Goal: Task Accomplishment & Management: Manage account settings

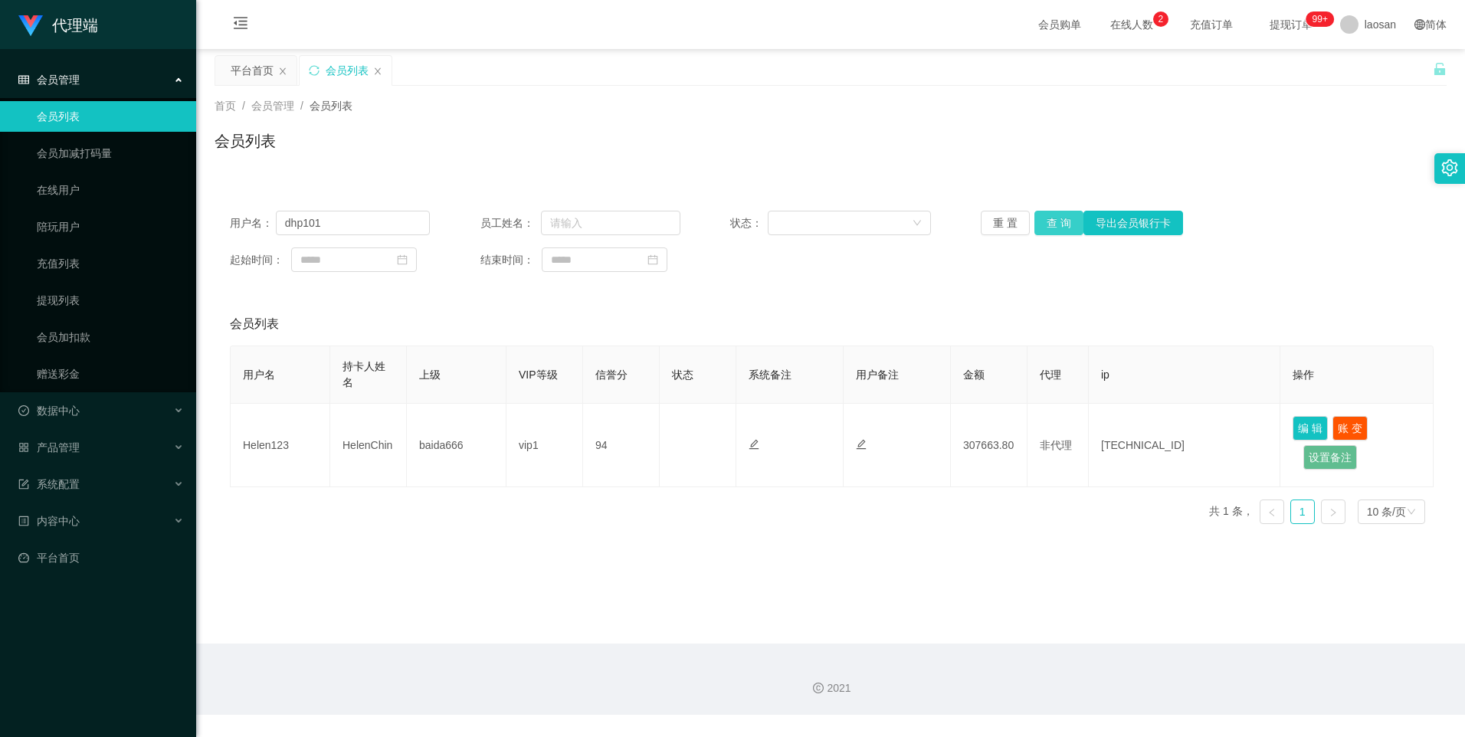
type input "dhp101"
click at [1051, 215] on button "查 询" at bounding box center [1058, 223] width 49 height 25
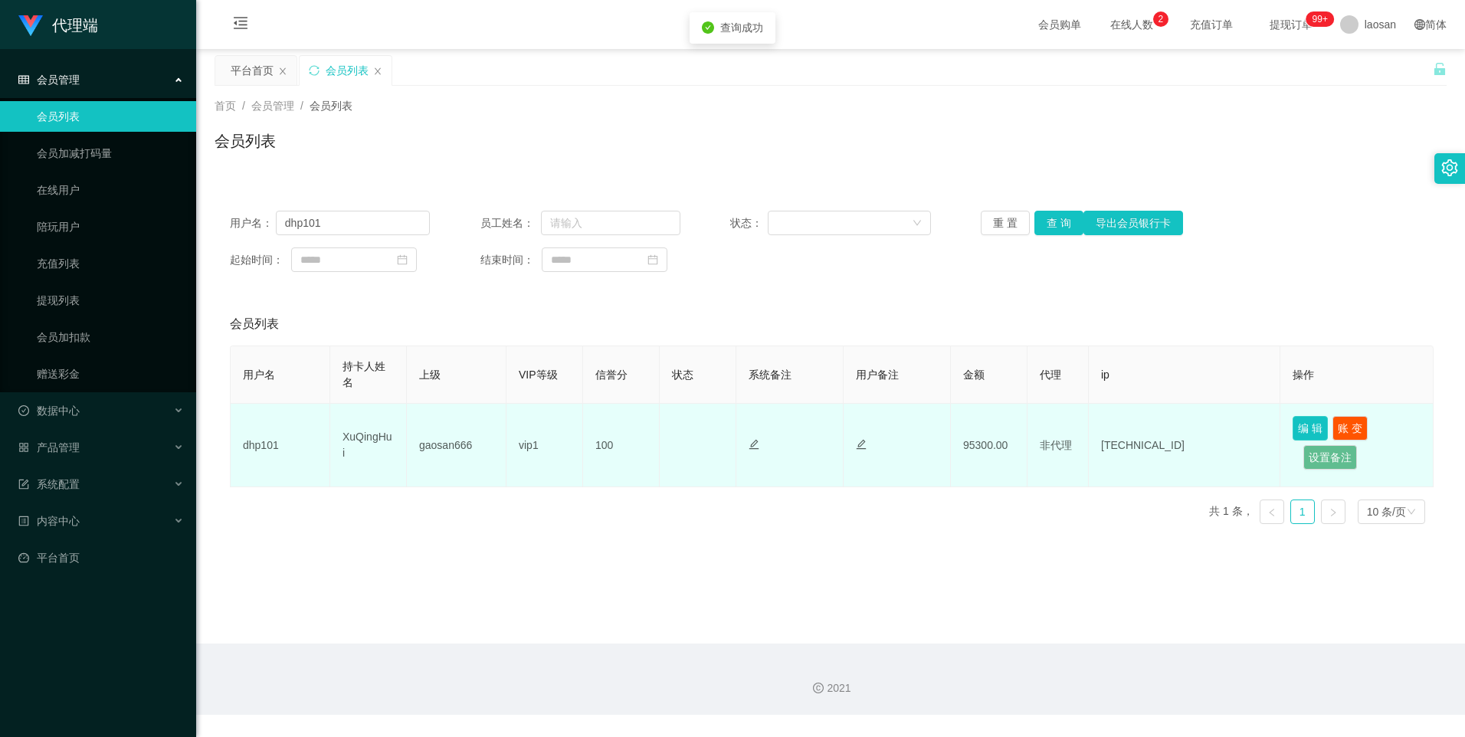
click at [1315, 427] on button "编 辑" at bounding box center [1309, 428] width 35 height 25
type input "dhp101"
type input "XuQingHui"
type input "100"
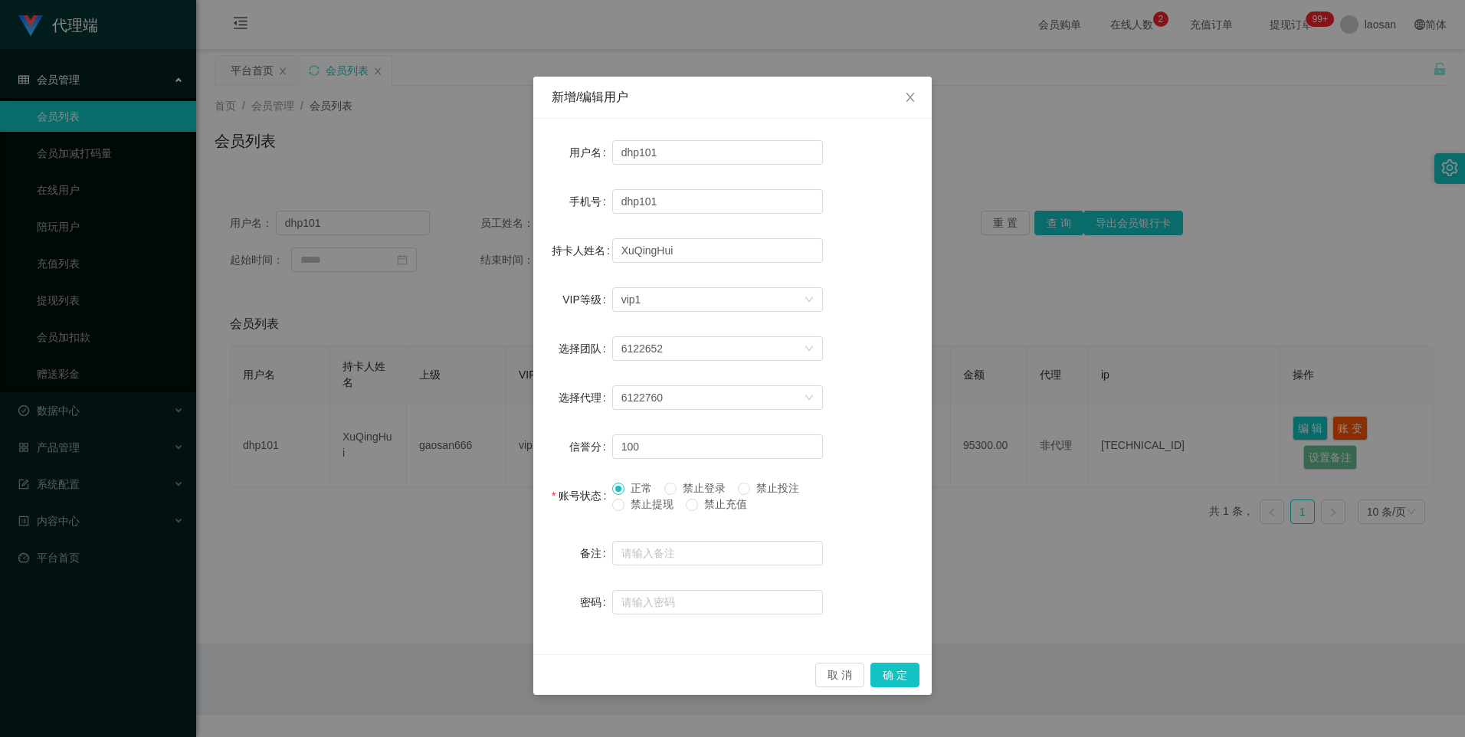
click at [1082, 506] on div "新增/编辑用户 用户名 dhp101 手机号 dhp101 持卡人姓名 [PERSON_NAME] VIP等级 选择VIP等级 vip1 选择团队 61226…" at bounding box center [732, 368] width 1465 height 737
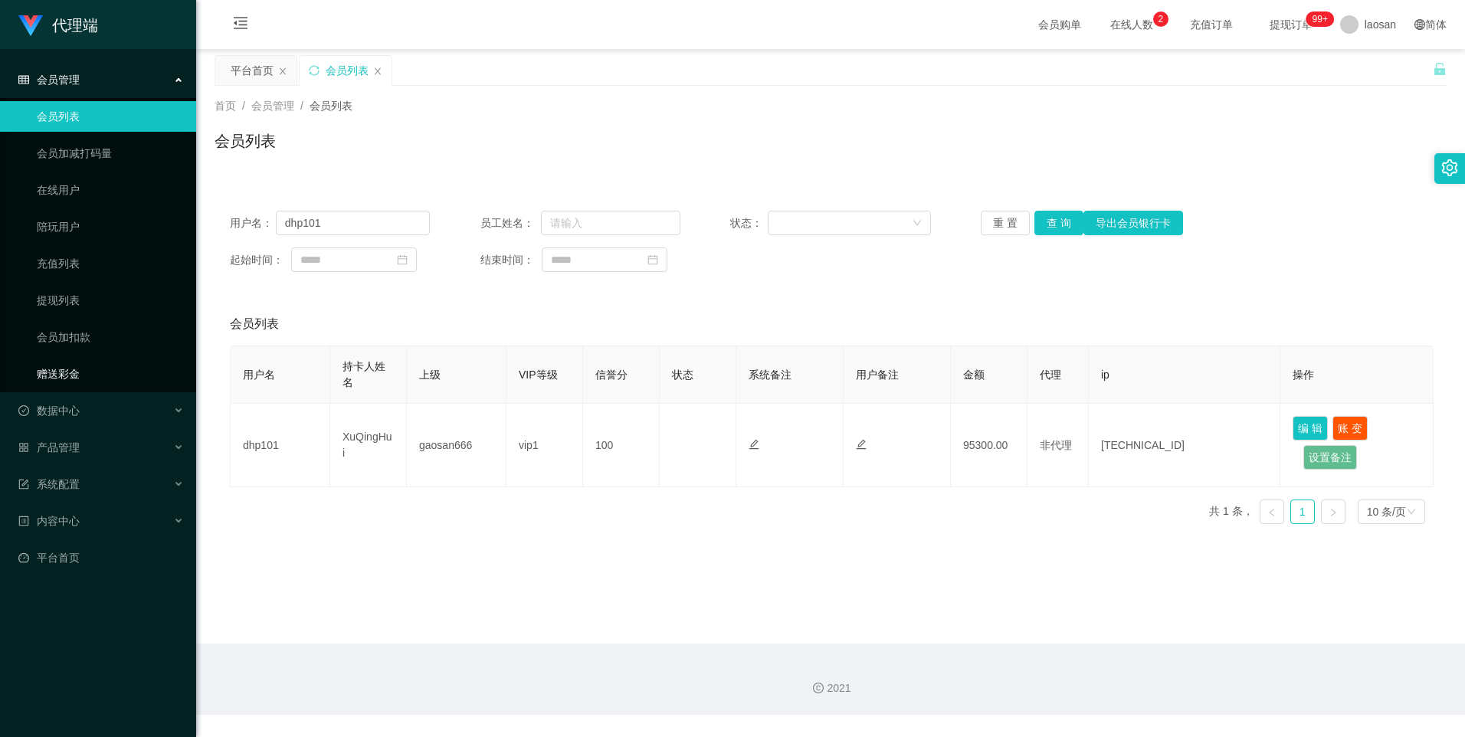
click at [74, 377] on link "赠送彩金" at bounding box center [110, 374] width 147 height 31
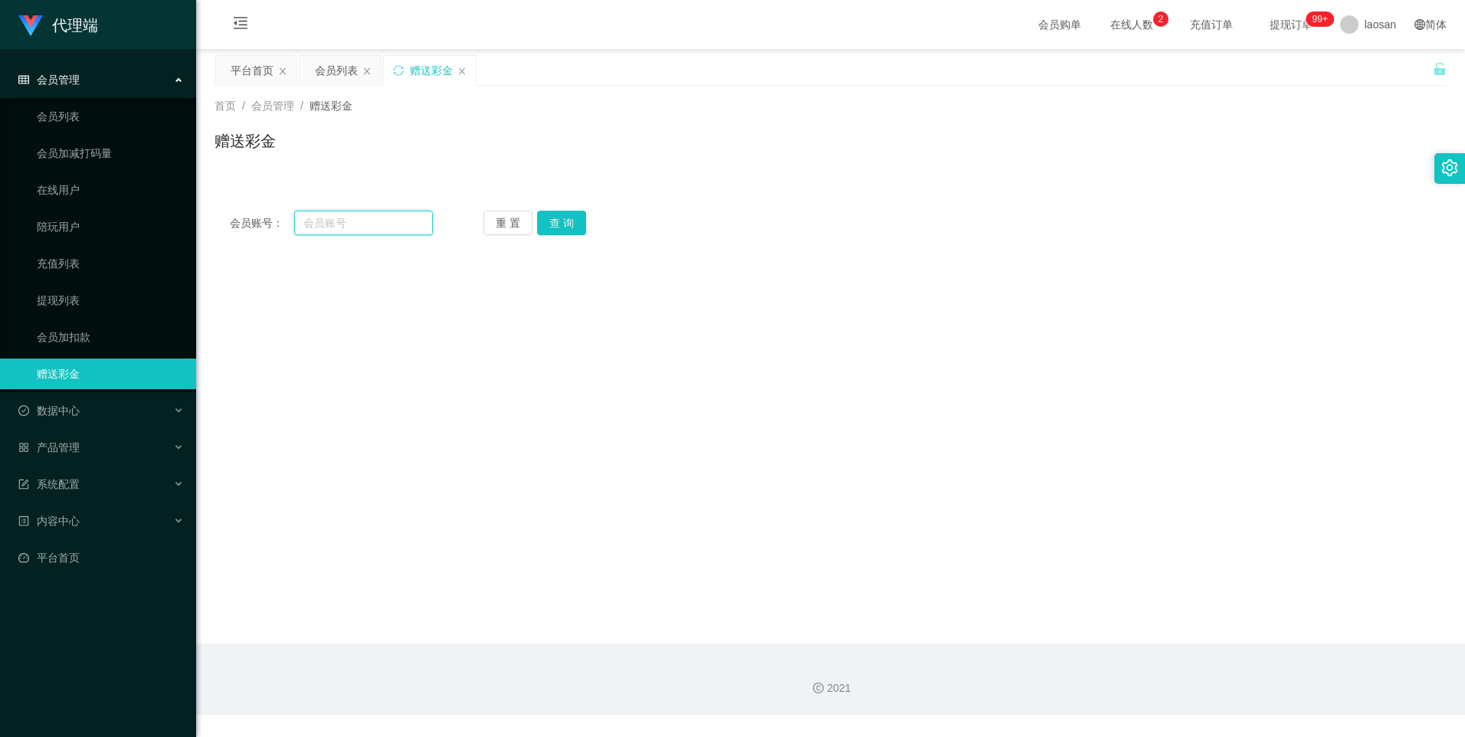
click at [351, 230] on input "text" at bounding box center [363, 223] width 138 height 25
paste input "dhp101"
type input "dhp101"
click at [548, 218] on button "查 询" at bounding box center [561, 223] width 49 height 25
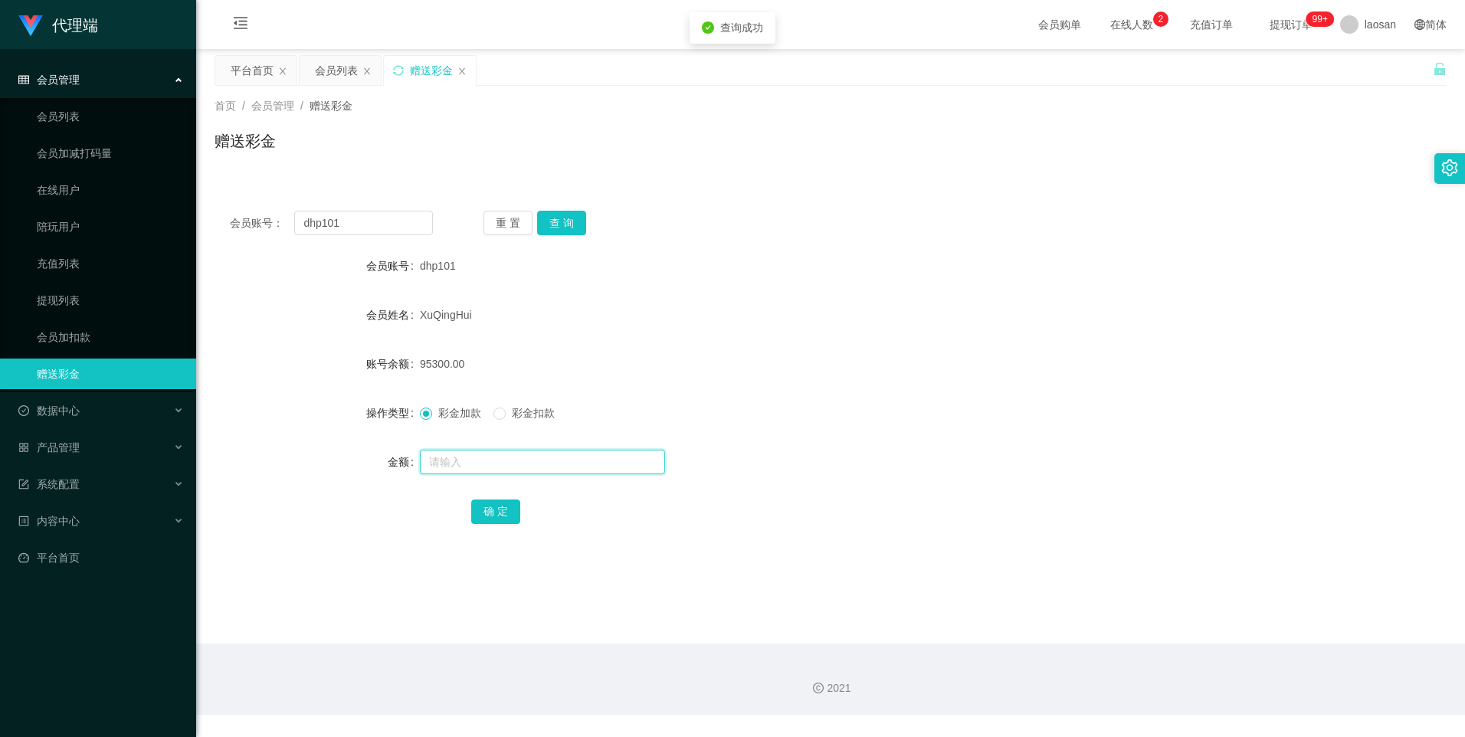
click at [470, 464] on input "text" at bounding box center [542, 462] width 245 height 25
type input "40000"
click at [479, 514] on button "确 定" at bounding box center [495, 511] width 49 height 25
click at [1012, 326] on div "XuQingHui" at bounding box center [779, 315] width 719 height 31
click at [741, 415] on div "彩金加款 彩金扣款" at bounding box center [779, 413] width 719 height 31
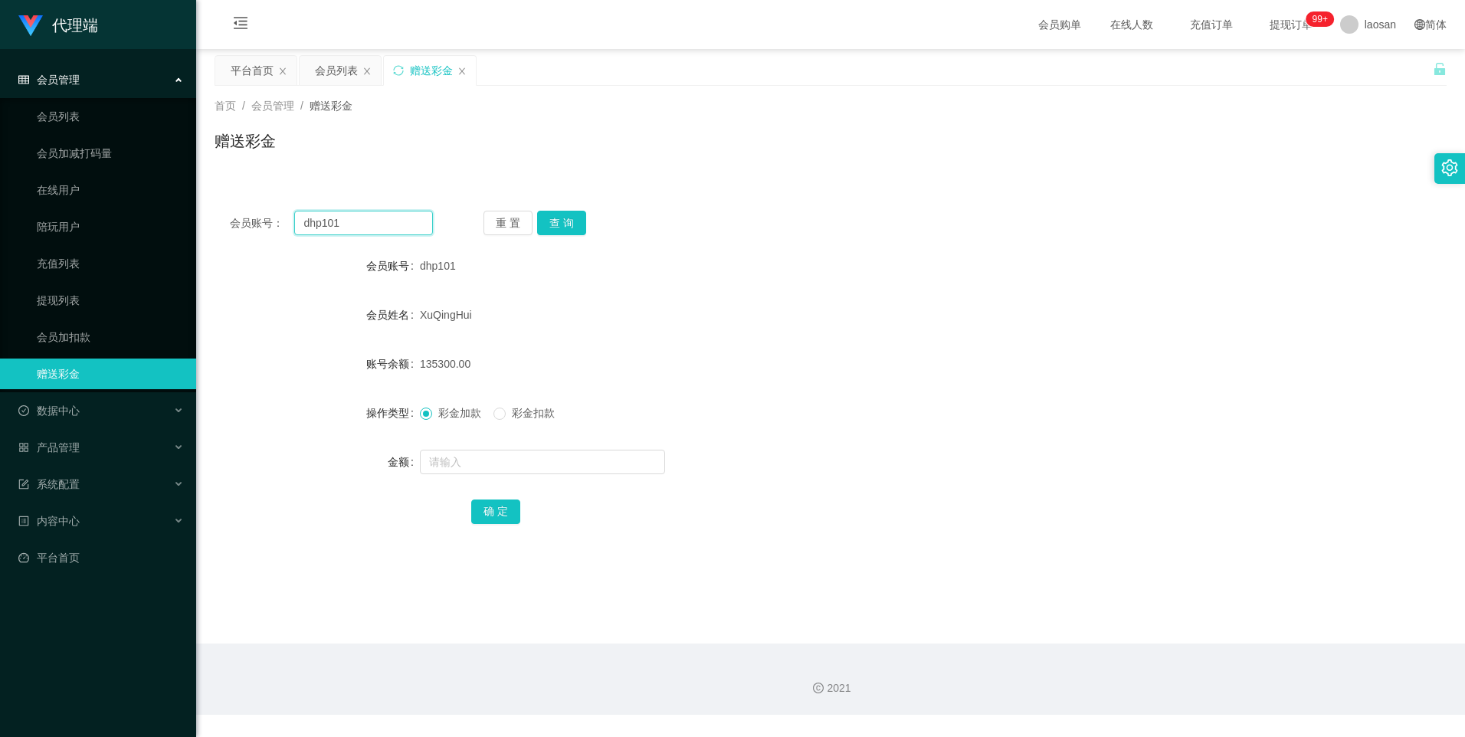
click at [368, 220] on input "dhp101" at bounding box center [363, 223] width 138 height 25
click at [64, 113] on link "会员列表" at bounding box center [110, 116] width 147 height 31
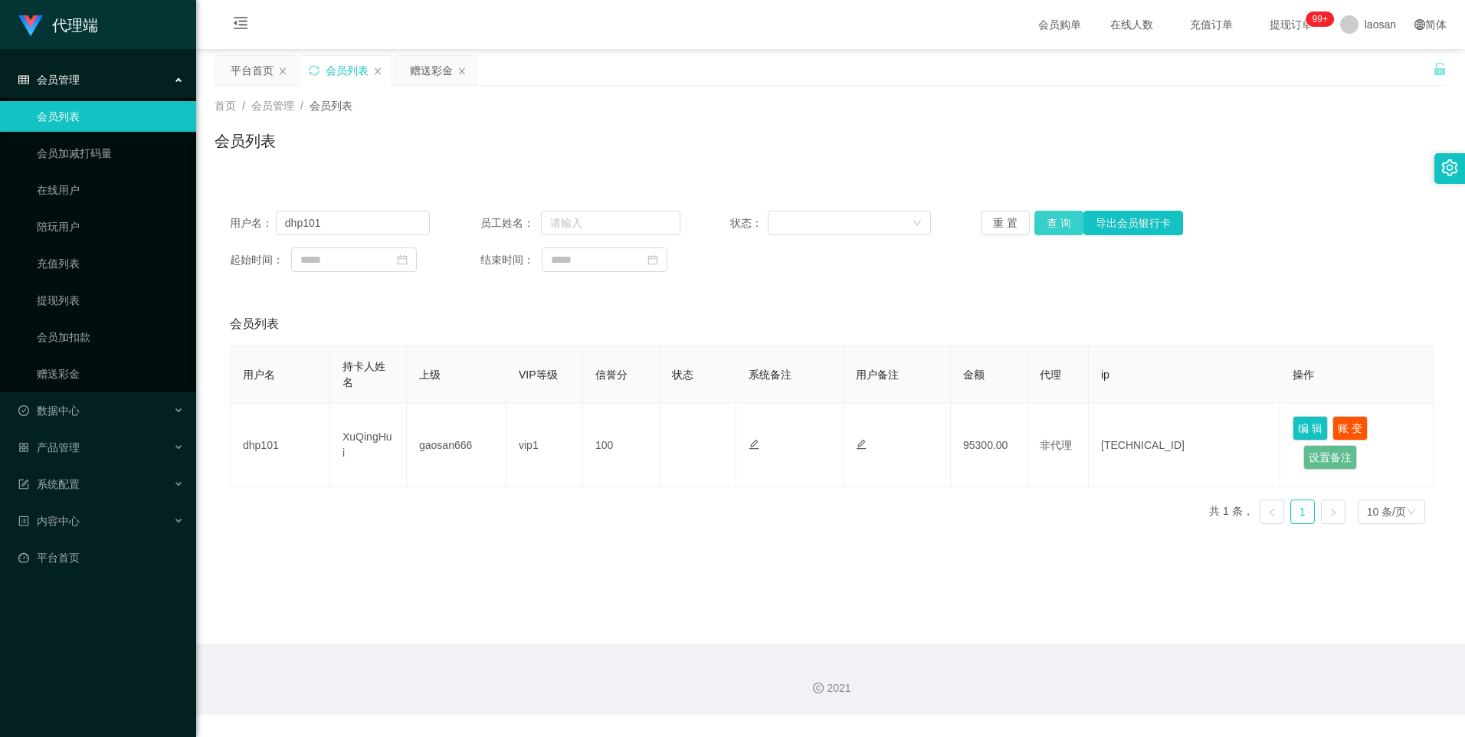
click at [1056, 221] on button "查 询" at bounding box center [1058, 223] width 49 height 25
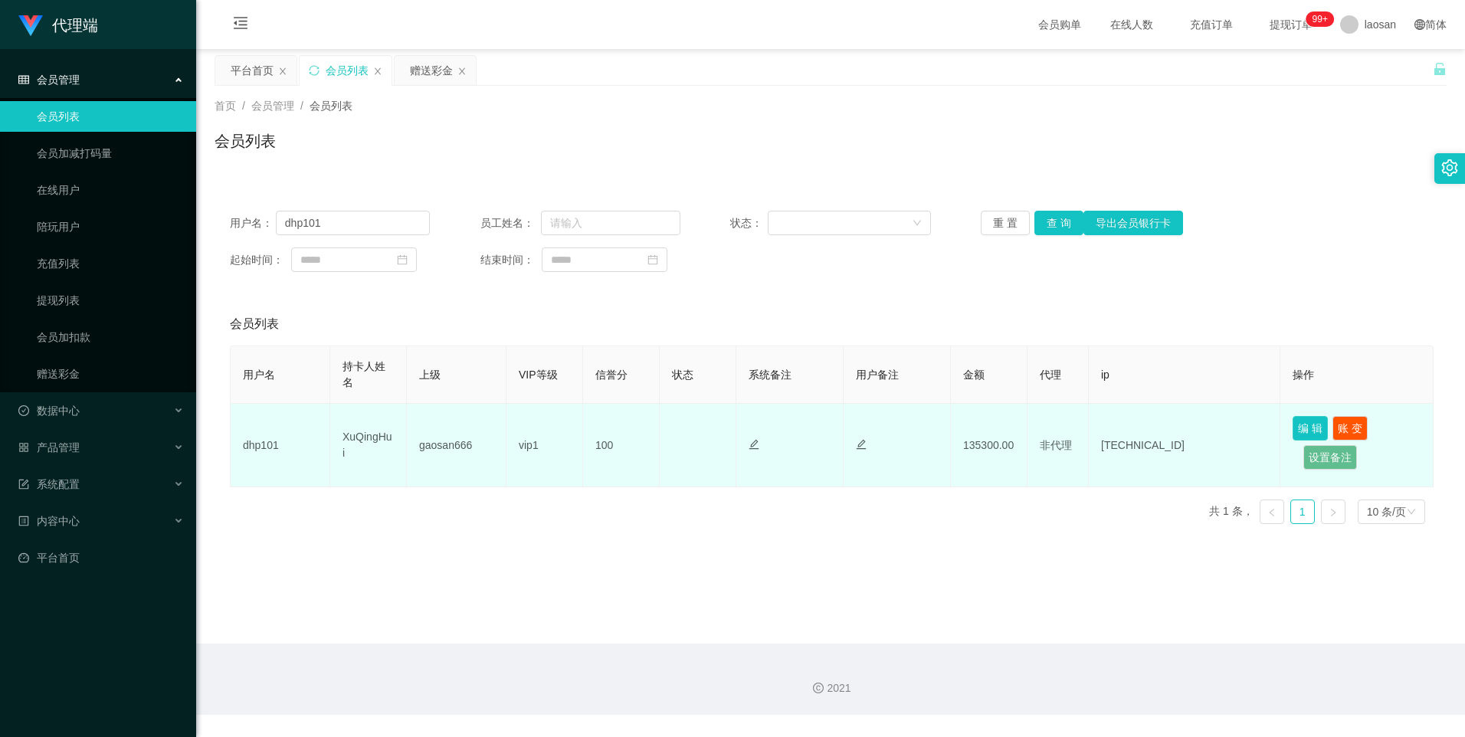
click at [1316, 427] on button "编 辑" at bounding box center [1309, 428] width 35 height 25
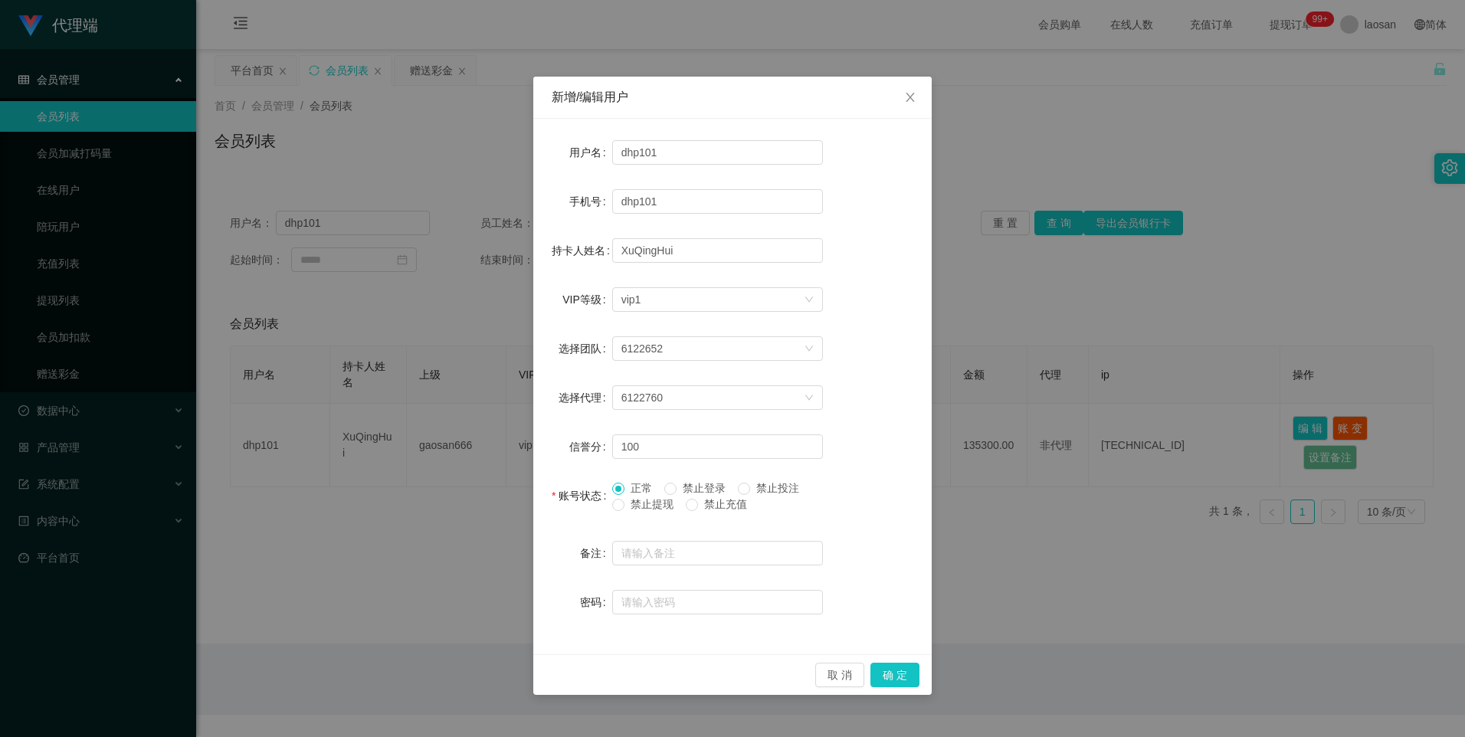
click at [1098, 520] on div "新增/编辑用户 用户名 dhp101 手机号 dhp101 持卡人姓名 [PERSON_NAME] VIP等级 选择VIP等级 vip1 选择团队 61226…" at bounding box center [732, 368] width 1465 height 737
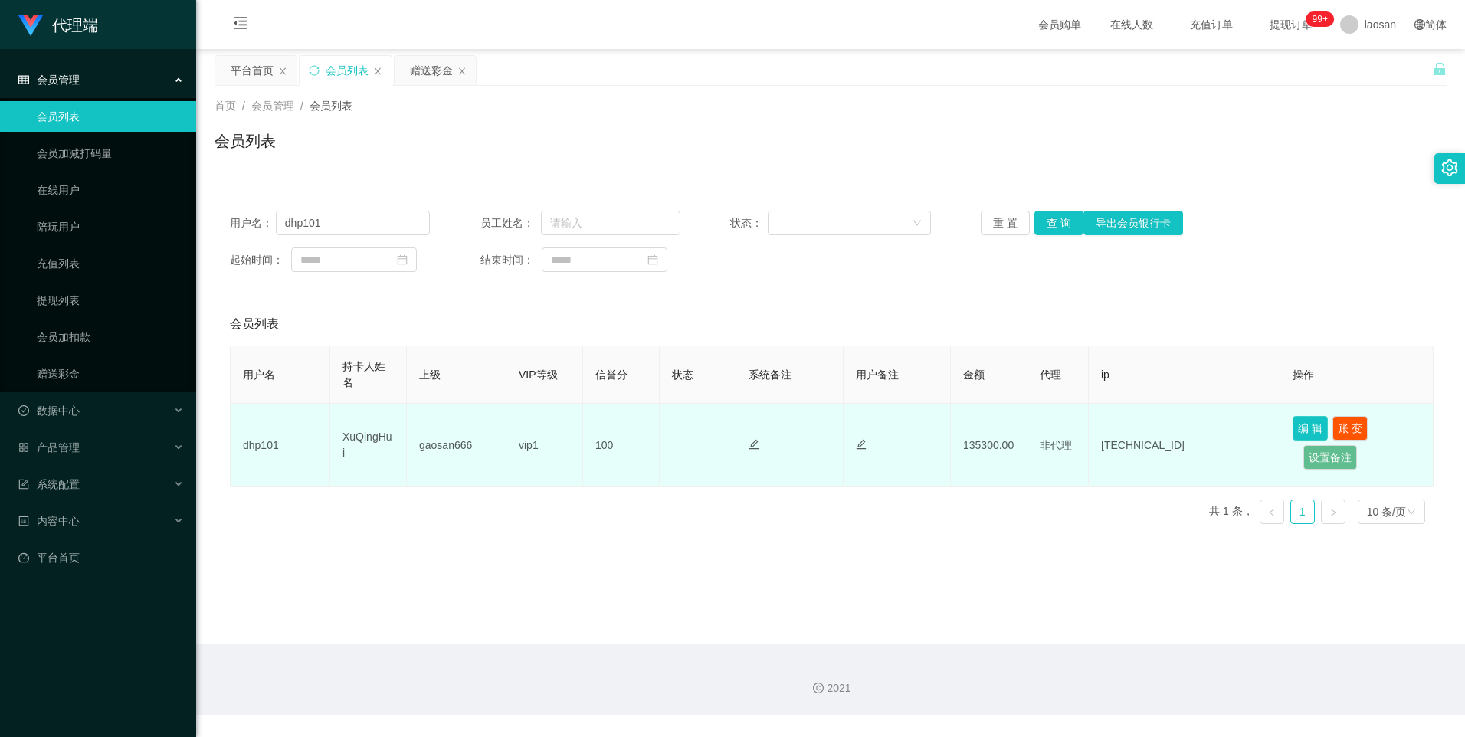
click at [1295, 430] on button "编 辑" at bounding box center [1309, 428] width 35 height 25
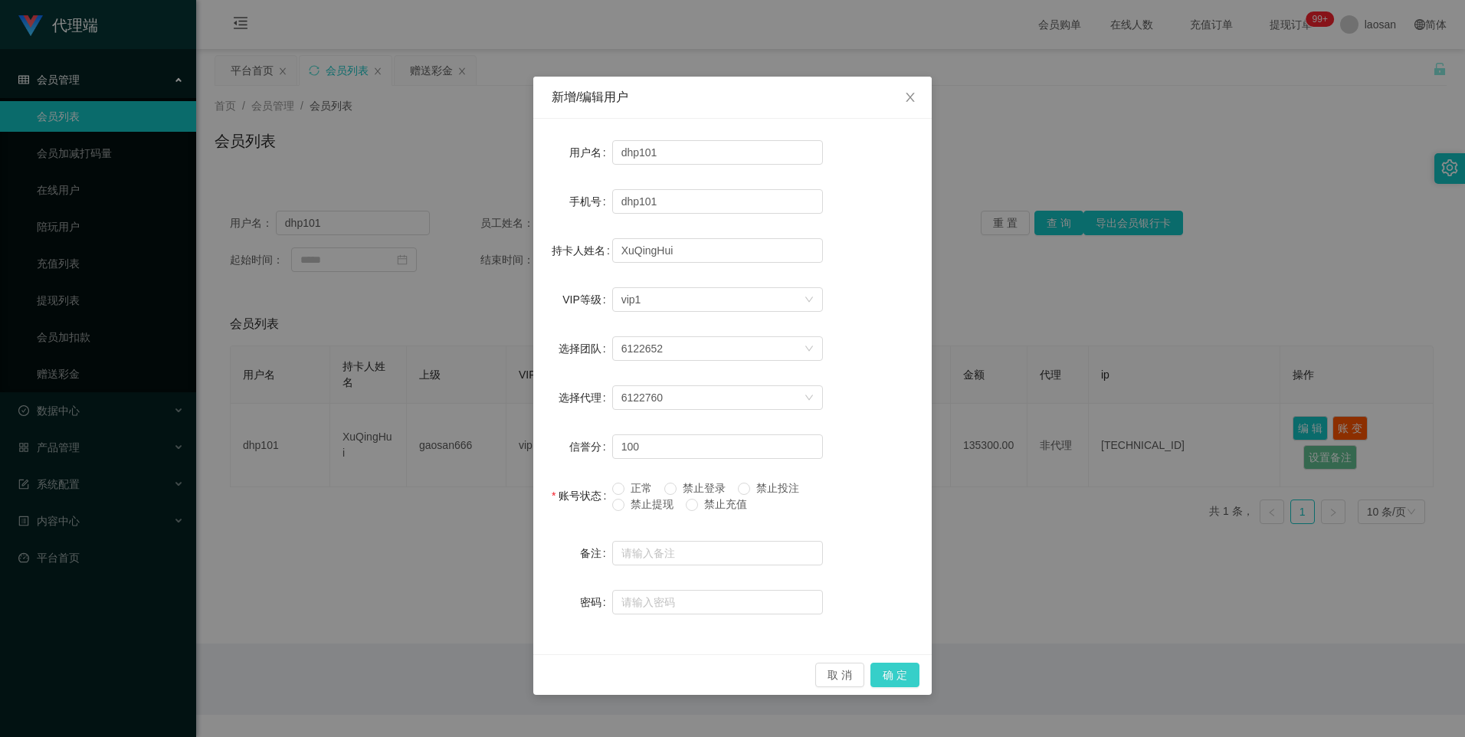
click at [902, 670] on button "确 定" at bounding box center [894, 675] width 49 height 25
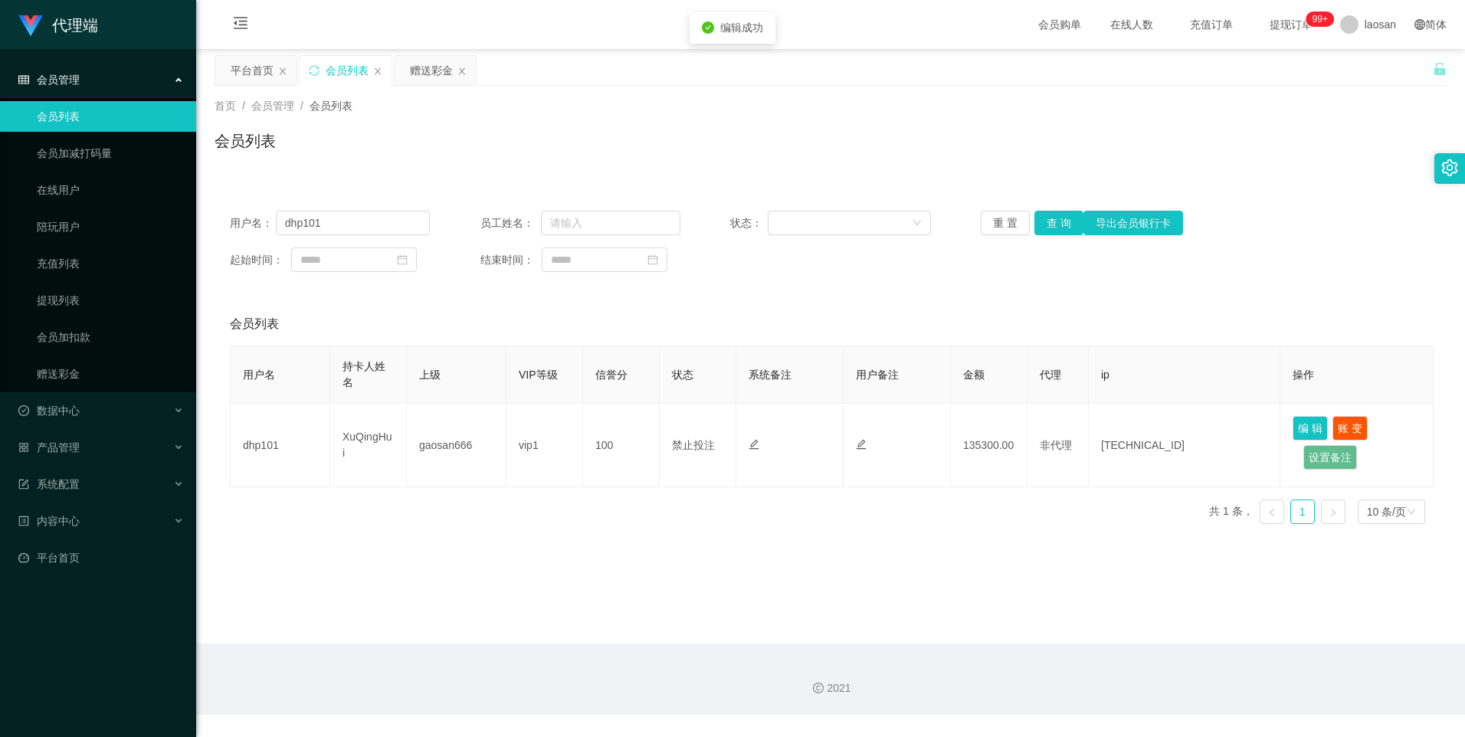
click at [886, 558] on main "关闭左侧 关闭右侧 关闭其它 刷新页面 平台首页 会员列表 赠送彩金 首页 / 会员管理 / 会员列表 / 会员列表 用户名： dhp101 员工姓名： 状态…" at bounding box center [830, 346] width 1269 height 594
click at [1047, 218] on button "查 询" at bounding box center [1058, 223] width 49 height 25
click at [1062, 228] on button "查 询" at bounding box center [1058, 223] width 49 height 25
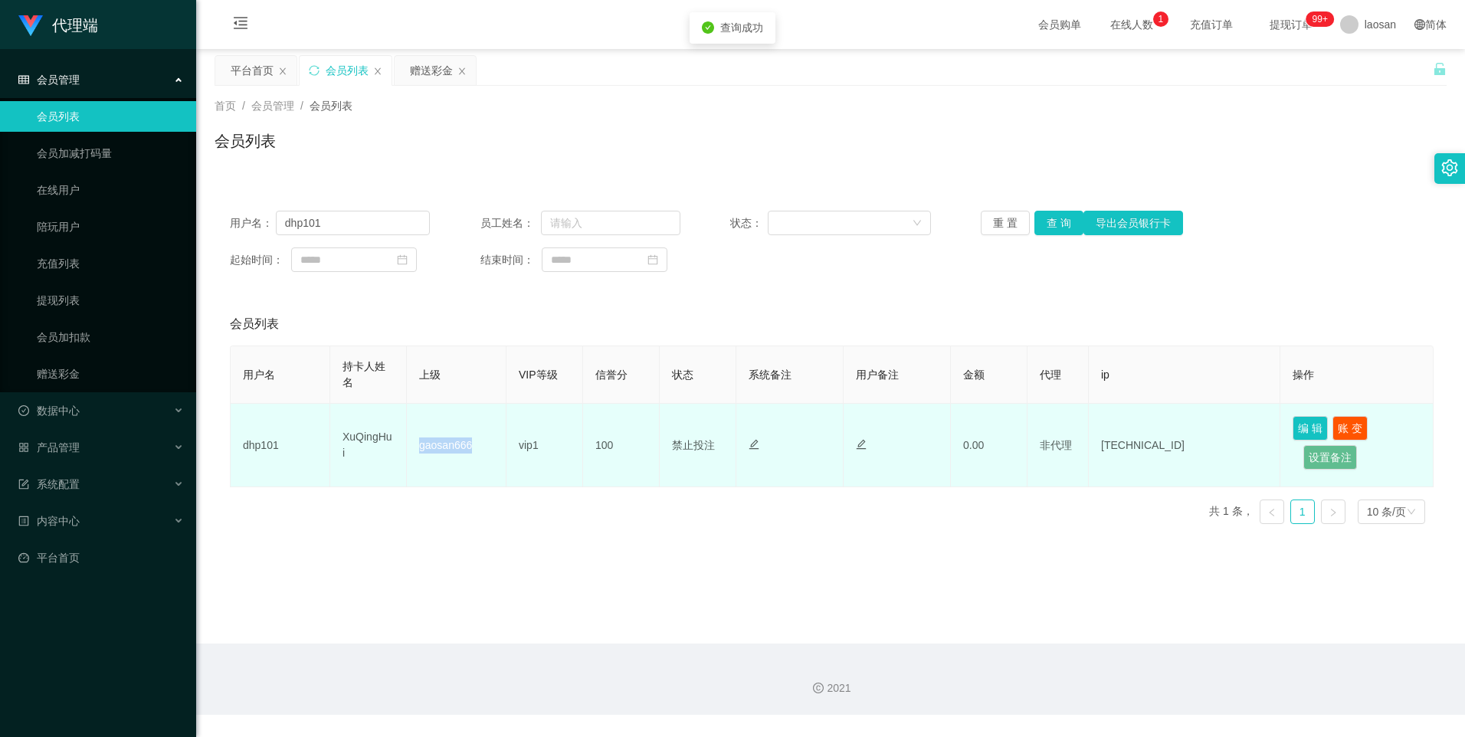
drag, startPoint x: 419, startPoint y: 446, endPoint x: 480, endPoint y: 442, distance: 61.4
click at [480, 442] on td "gaosan666" at bounding box center [457, 446] width 100 height 84
drag, startPoint x: 480, startPoint y: 442, endPoint x: 450, endPoint y: 486, distance: 54.0
click at [450, 486] on td "gaosan666" at bounding box center [457, 446] width 100 height 84
